Goal: Transaction & Acquisition: Purchase product/service

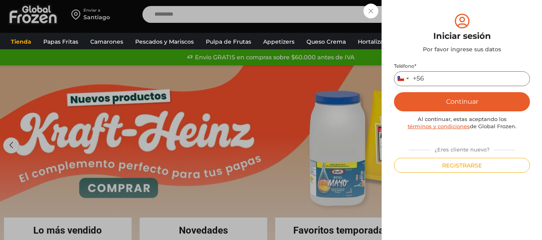
click at [447, 77] on input "Teléfono *" at bounding box center [462, 78] width 136 height 15
type input "*********"
click at [454, 104] on button "Continuar" at bounding box center [462, 101] width 136 height 19
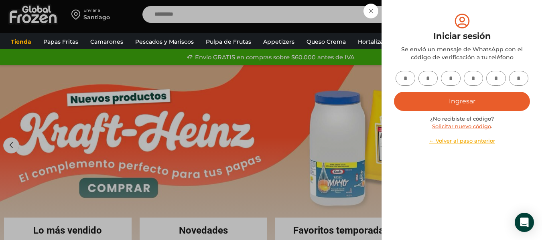
click at [417, 83] on div at bounding box center [462, 78] width 136 height 15
click at [406, 76] on input "text" at bounding box center [406, 78] width 20 height 15
type input "*"
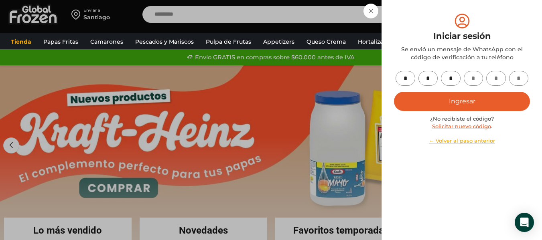
type input "*"
click at [476, 109] on button "Ingresar" at bounding box center [462, 101] width 136 height 19
click at [462, 98] on button "Ingresar" at bounding box center [462, 101] width 136 height 19
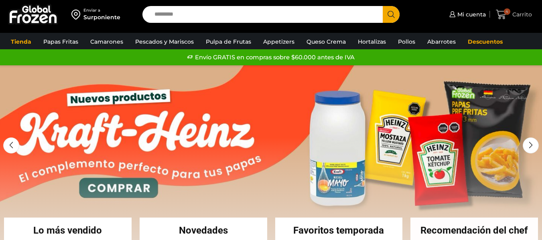
click at [502, 13] on icon at bounding box center [501, 14] width 11 height 11
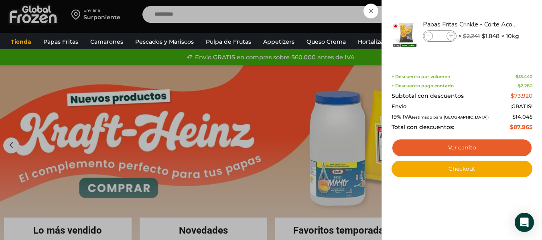
click at [494, 5] on div "4 Carrito 4 4 Shopping Cart * $" at bounding box center [514, 14] width 40 height 19
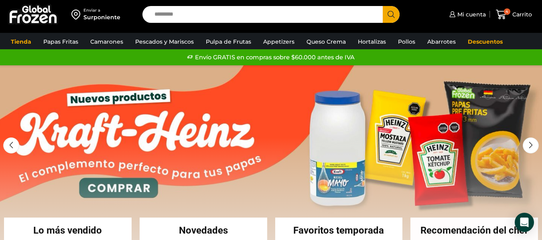
click at [230, 7] on input "Search input" at bounding box center [265, 14] width 228 height 17
type input "*****"
click at [383, 6] on button "Search" at bounding box center [391, 14] width 17 height 17
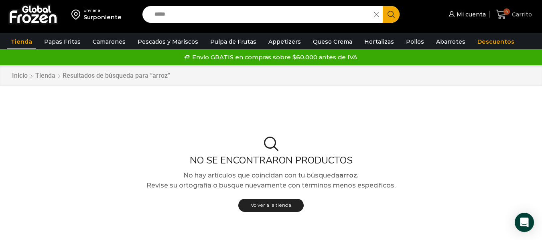
click at [509, 21] on link "4 Carrito" at bounding box center [514, 14] width 40 height 19
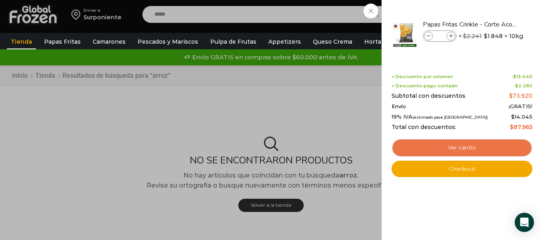
click at [459, 149] on link "Ver carrito" at bounding box center [462, 148] width 141 height 18
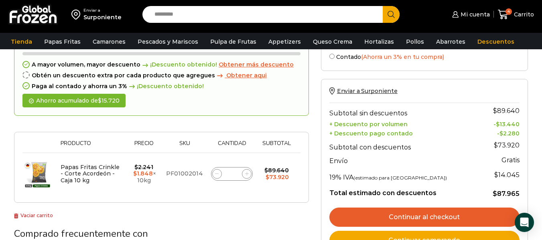
scroll to position [40, 0]
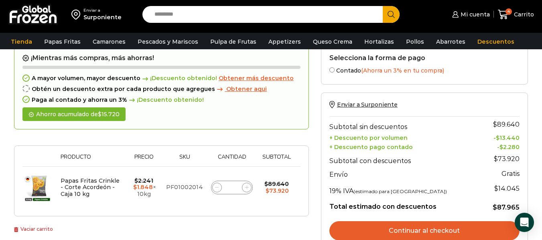
click at [363, 100] on div "Enviar a Surponiente Subtotal sin descuentos $ 89.640 + Descuento por volumen -…" at bounding box center [424, 183] width 207 height 180
click at [364, 103] on span "Enviar a Surponiente" at bounding box center [367, 104] width 61 height 7
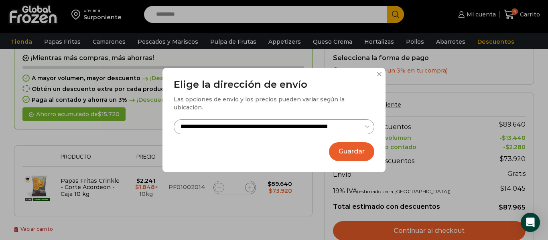
click at [366, 124] on select "**********" at bounding box center [274, 127] width 201 height 15
select select "**********"
click at [174, 120] on select "**********" at bounding box center [274, 127] width 201 height 15
click at [358, 146] on button "Guardar" at bounding box center [351, 151] width 45 height 19
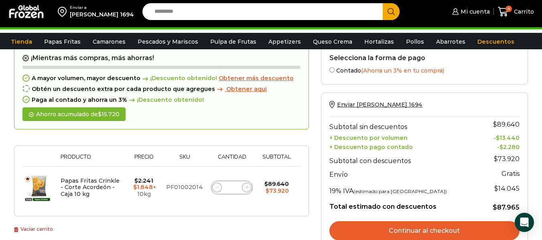
scroll to position [80, 0]
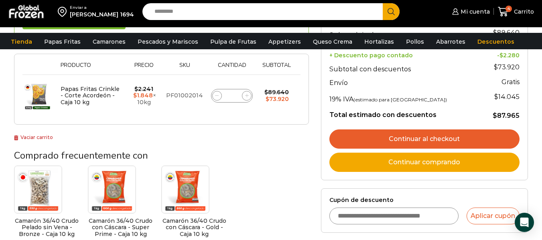
scroll to position [130, 0]
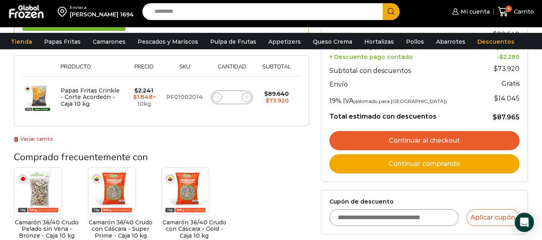
click at [404, 135] on link "Continuar al checkout" at bounding box center [425, 140] width 190 height 19
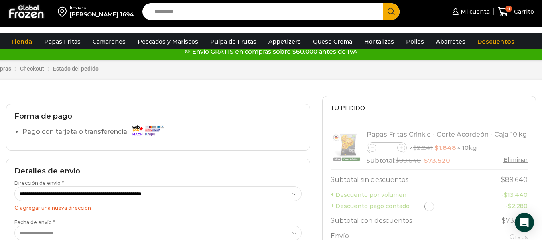
select select "*"
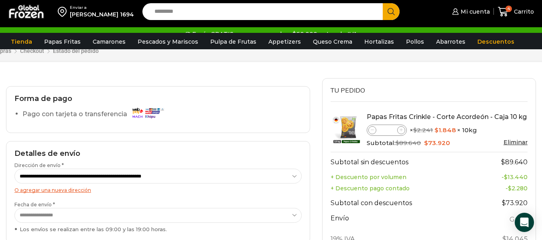
scroll to position [40, 0]
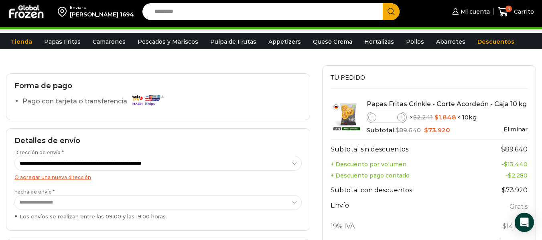
click at [51, 203] on select "**********" at bounding box center [157, 202] width 287 height 15
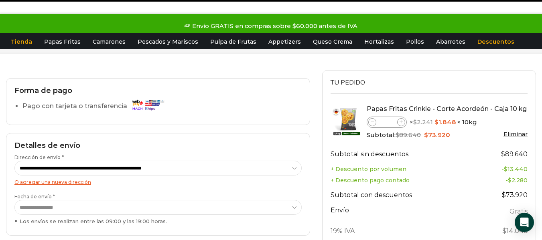
scroll to position [0, 0]
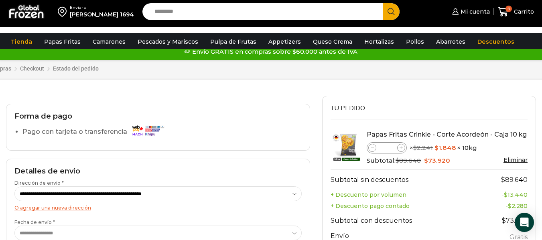
click at [168, 132] on label "Pago con tarjeta o transferencia" at bounding box center [95, 132] width 146 height 14
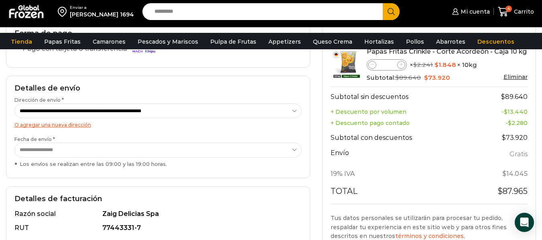
scroll to position [161, 0]
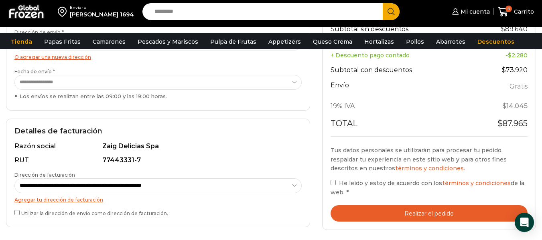
click at [399, 212] on button "Realizar el pedido" at bounding box center [429, 213] width 197 height 16
